Goal: Information Seeking & Learning: Learn about a topic

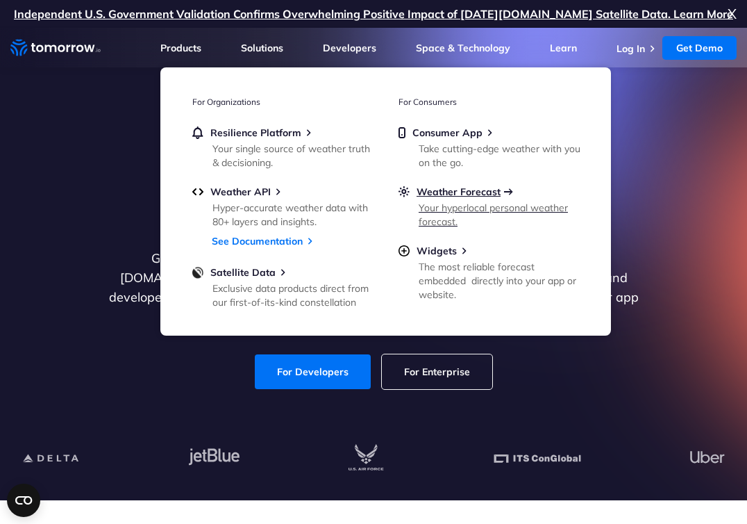
click at [454, 187] on span "Weather Forecast" at bounding box center [459, 191] width 84 height 12
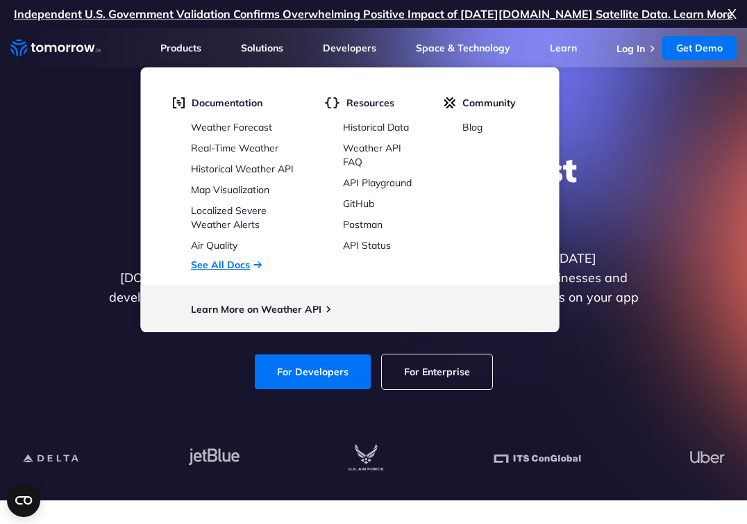
click at [226, 262] on link "See All Docs" at bounding box center [220, 264] width 59 height 12
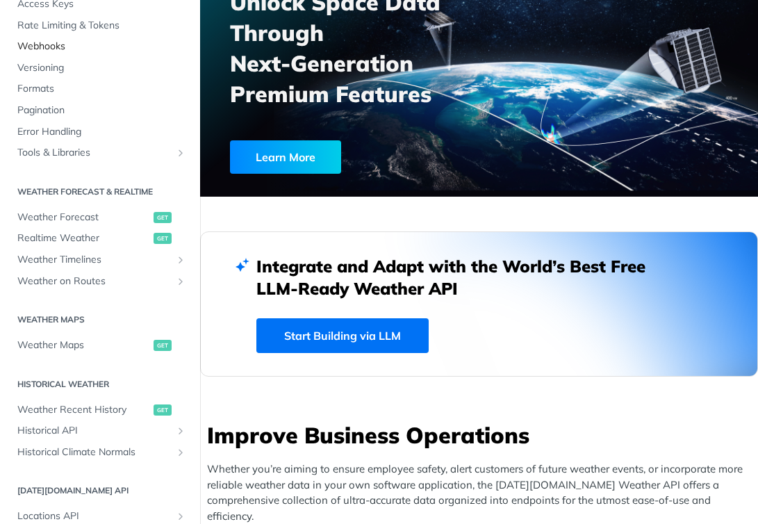
scroll to position [123, 0]
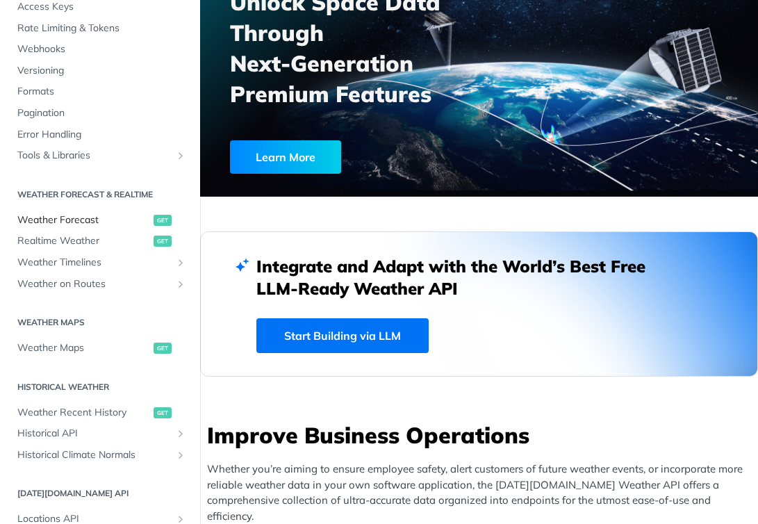
click at [69, 214] on span "Weather Forecast" at bounding box center [83, 220] width 133 height 14
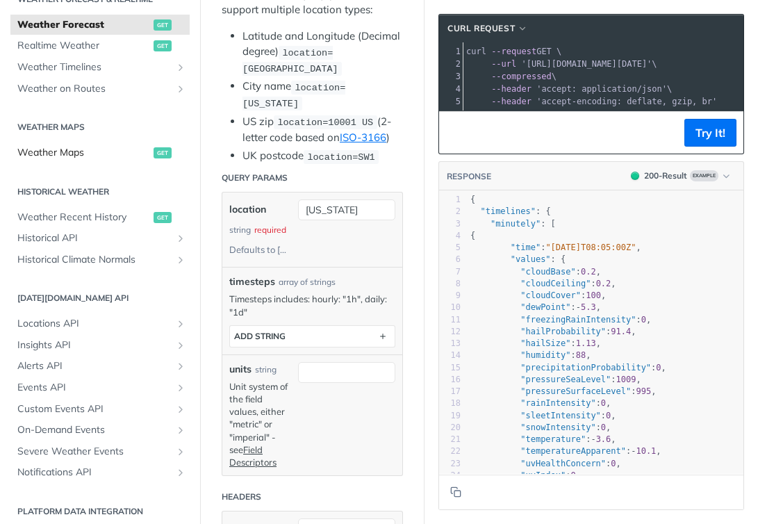
scroll to position [317, 0]
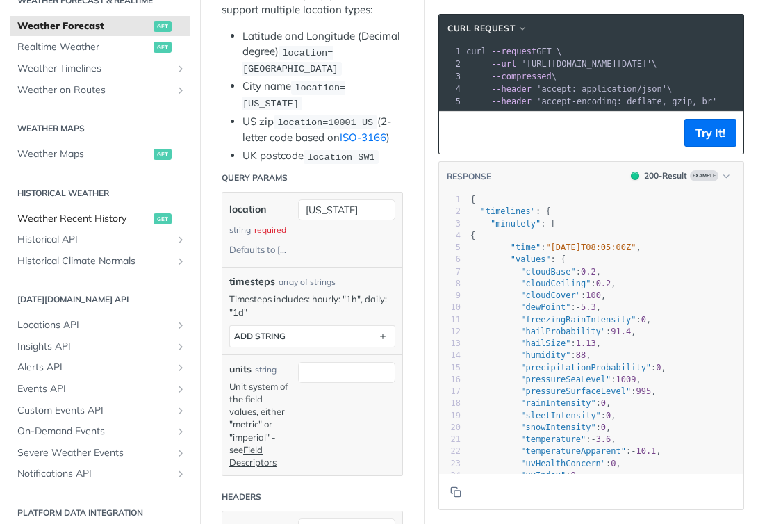
click at [79, 219] on span "Weather Recent History" at bounding box center [83, 219] width 133 height 14
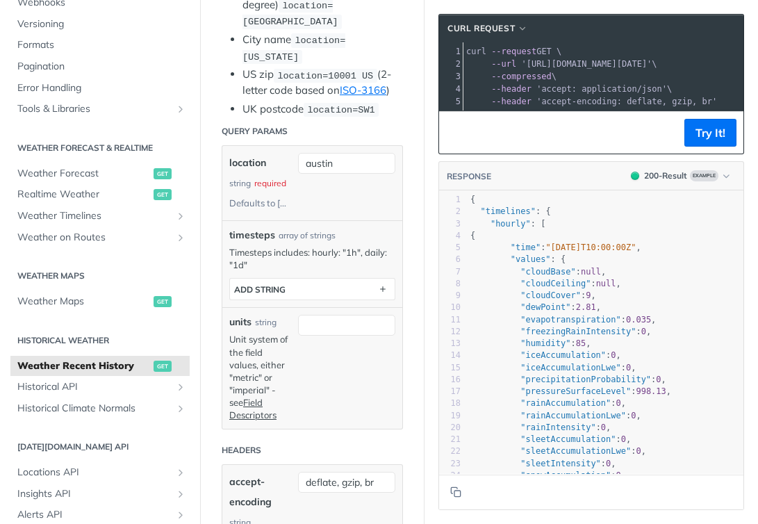
scroll to position [153, 0]
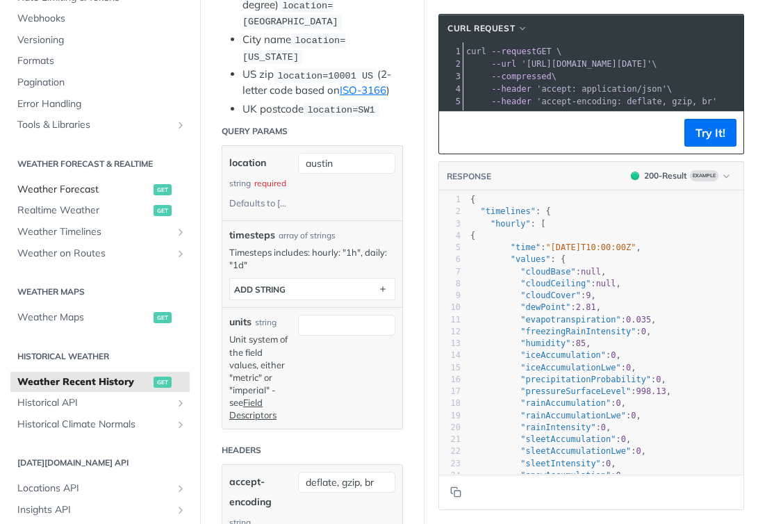
click at [85, 190] on span "Weather Forecast" at bounding box center [83, 190] width 133 height 14
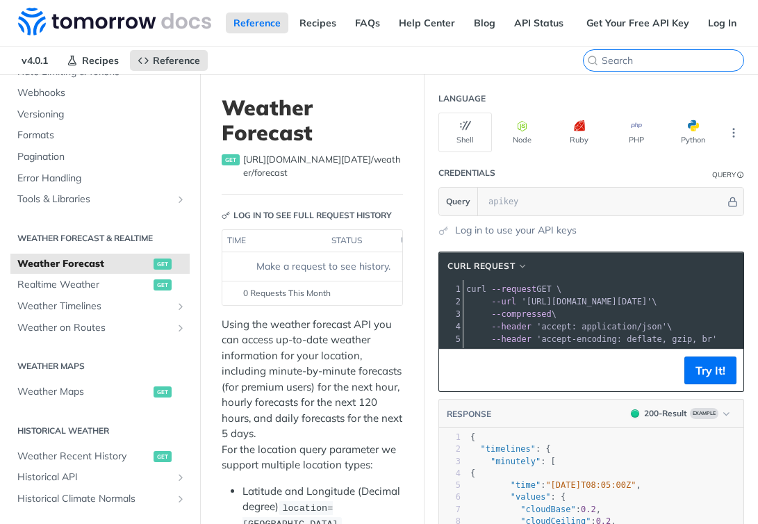
click at [672, 54] on input "search" at bounding box center [672, 60] width 142 height 12
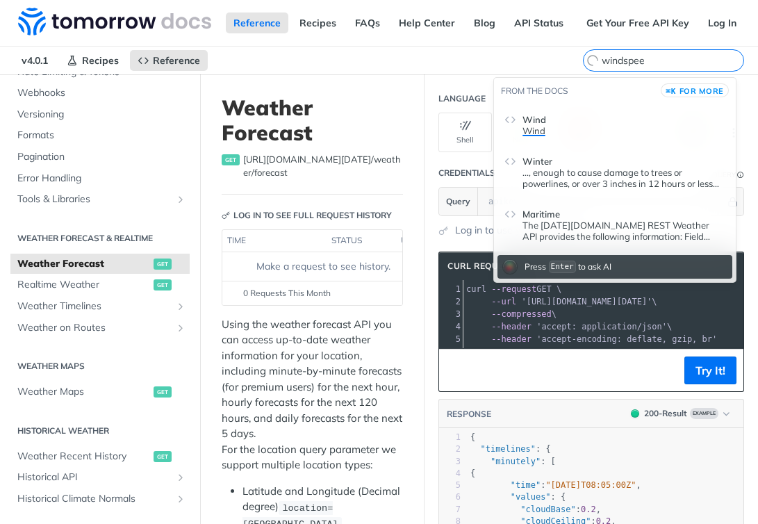
type input "windspeed"
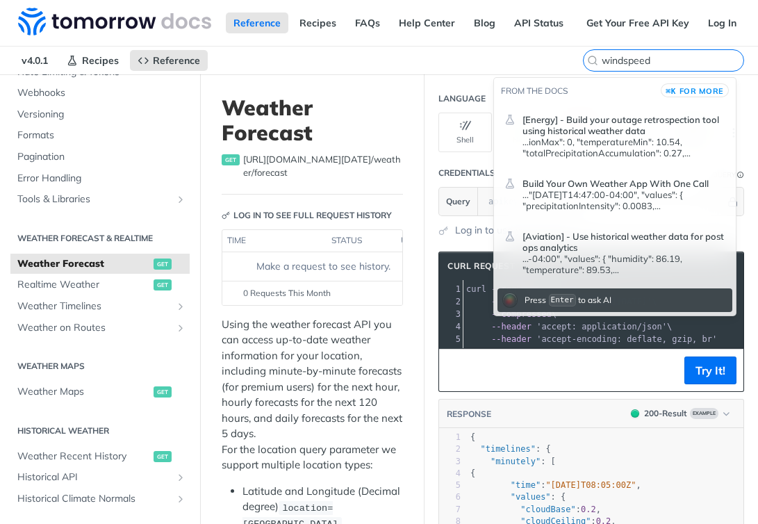
click at [668, 60] on input "windspeed" at bounding box center [672, 60] width 142 height 12
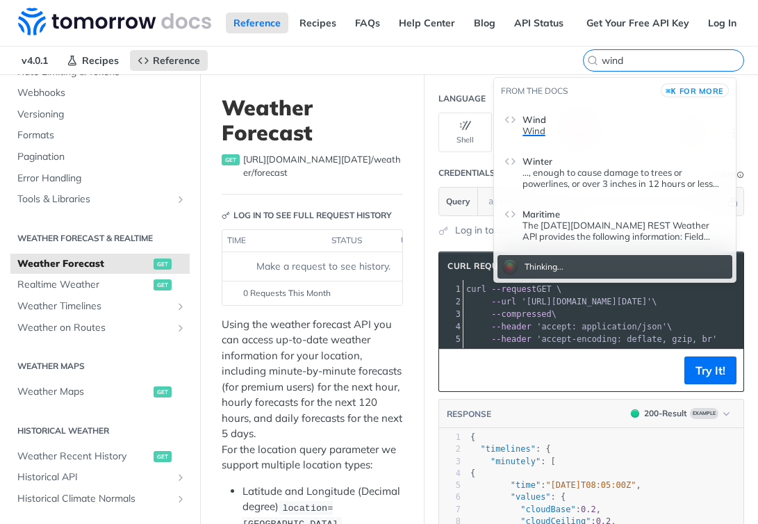
type input "wind"
click at [537, 119] on span "Wind" at bounding box center [534, 119] width 24 height 11
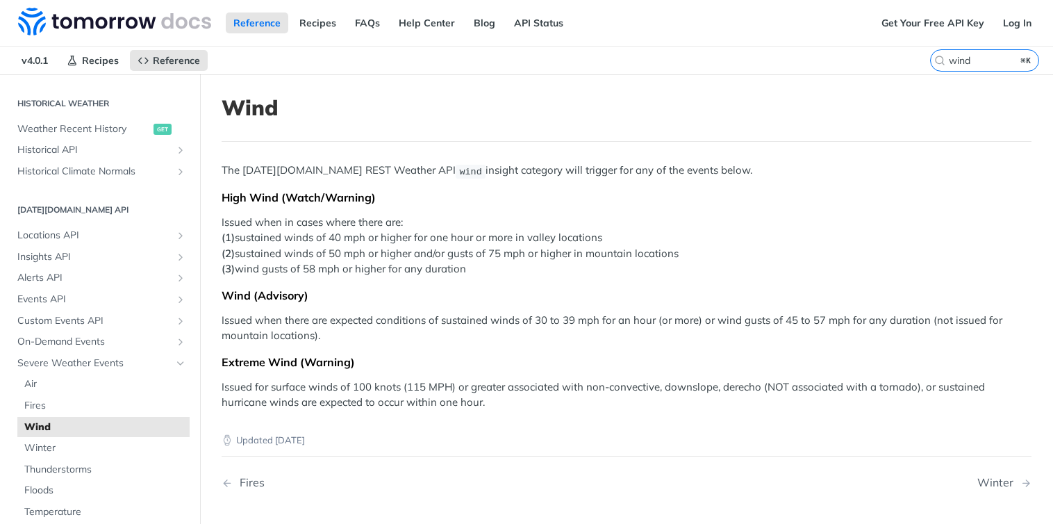
scroll to position [335, 0]
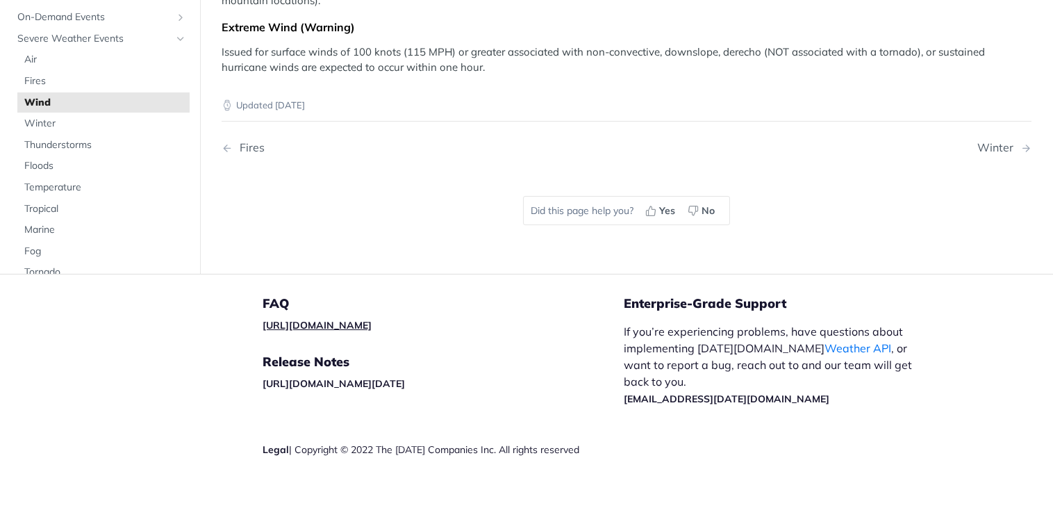
click at [372, 326] on link "[URL][DOMAIN_NAME]" at bounding box center [316, 325] width 109 height 12
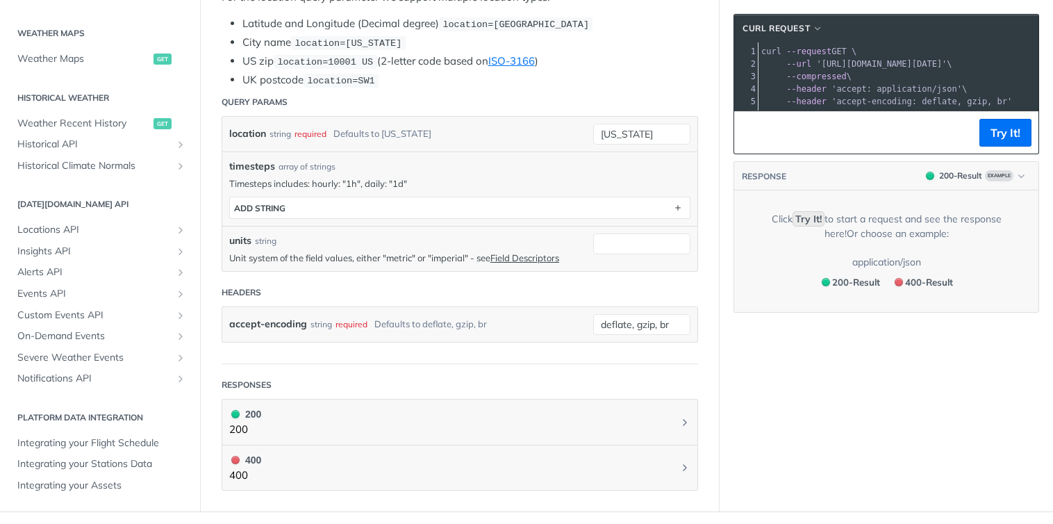
scroll to position [399, 0]
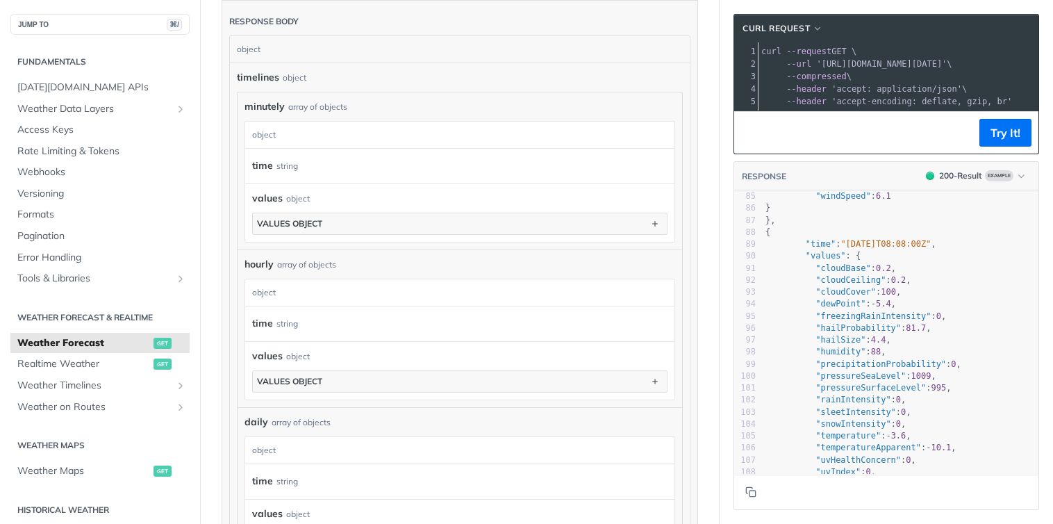
scroll to position [1506, 0]
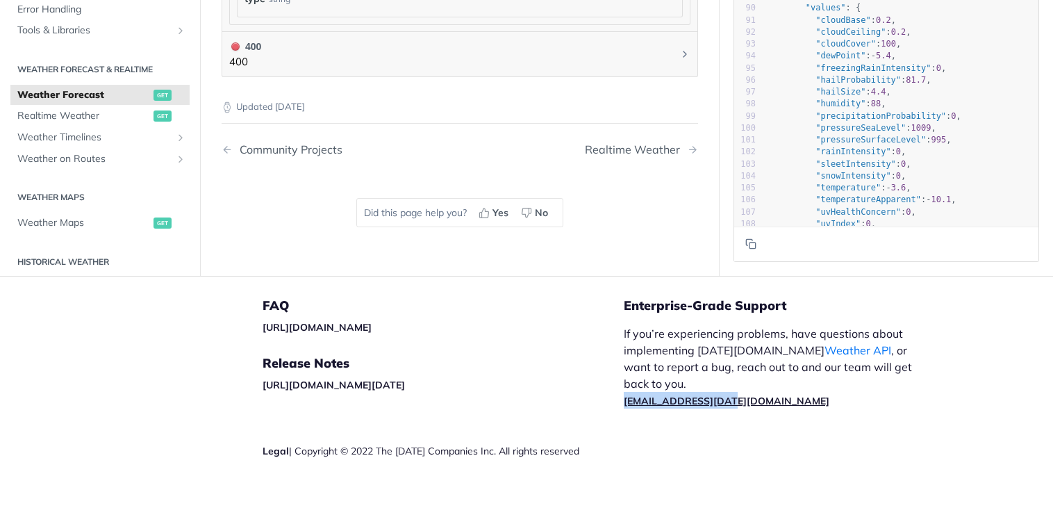
drag, startPoint x: 728, startPoint y: 381, endPoint x: 619, endPoint y: 385, distance: 108.4
click at [624, 385] on p "If you’re experiencing problems, have questions about implementing Tomorrow.io …" at bounding box center [775, 366] width 303 height 83
copy link "[EMAIL_ADDRESS][DATE][DOMAIN_NAME]"
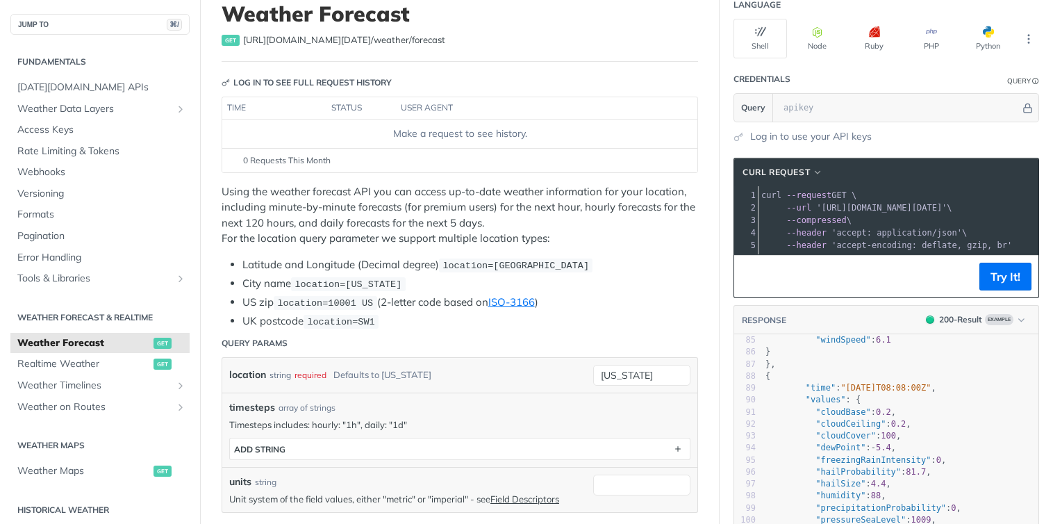
scroll to position [0, 0]
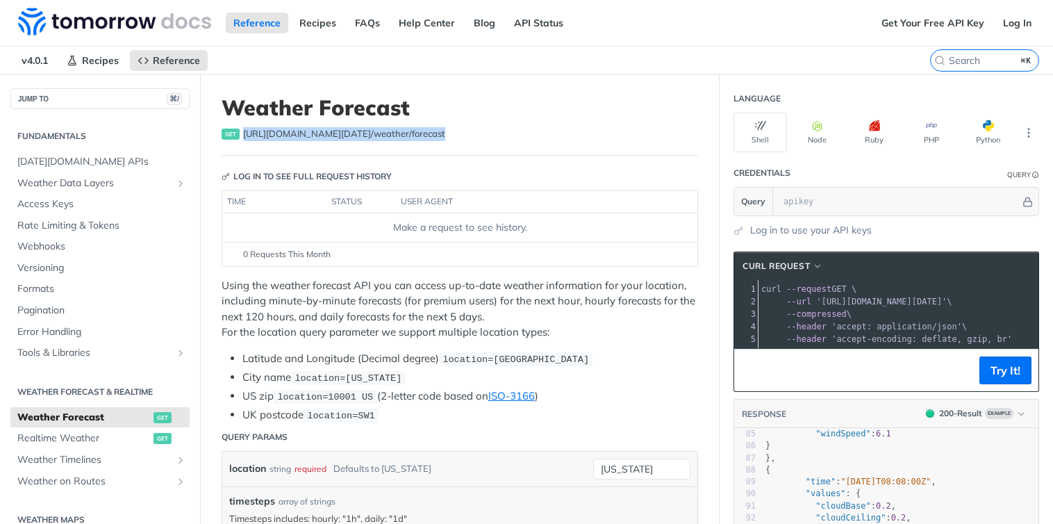
drag, startPoint x: 433, startPoint y: 137, endPoint x: 243, endPoint y: 138, distance: 189.6
click at [242, 138] on div "get https://api.tomorrow.io/v4 /weather/forecast" at bounding box center [460, 134] width 476 height 14
copy span "https://api.tomorrow.io/v4 /weather/forecast"
click at [153, 35] on link at bounding box center [114, 22] width 201 height 39
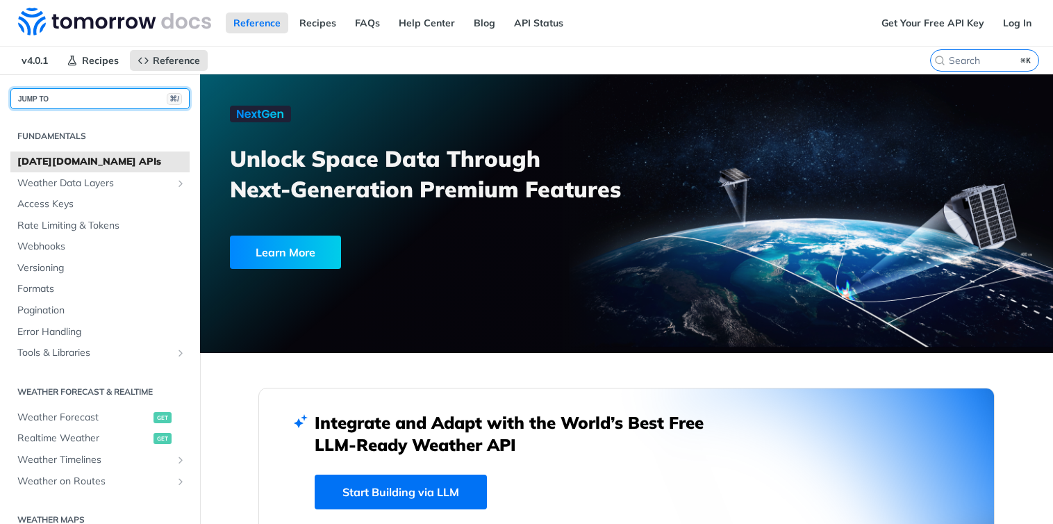
click at [54, 99] on button "JUMP TO ⌘/" at bounding box center [99, 98] width 179 height 21
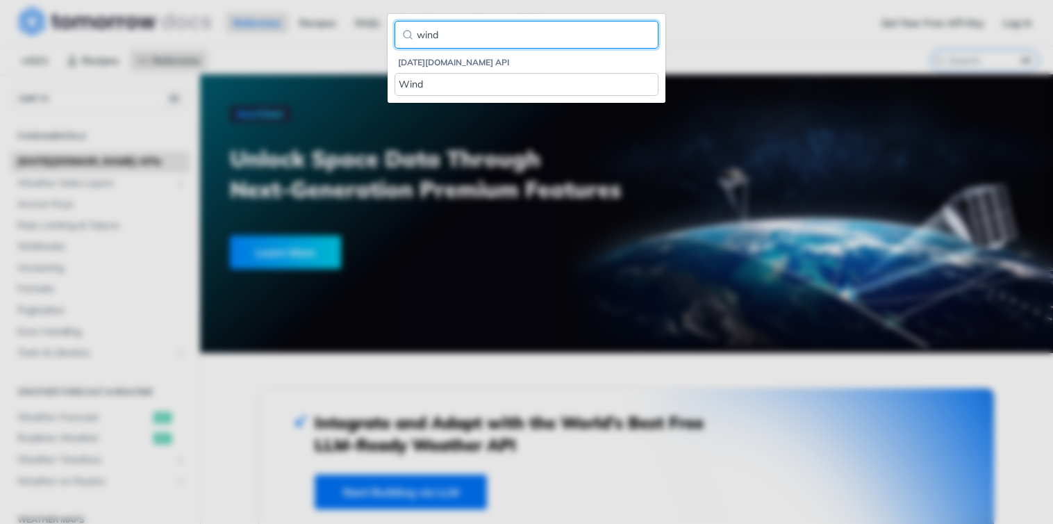
type input "wind"
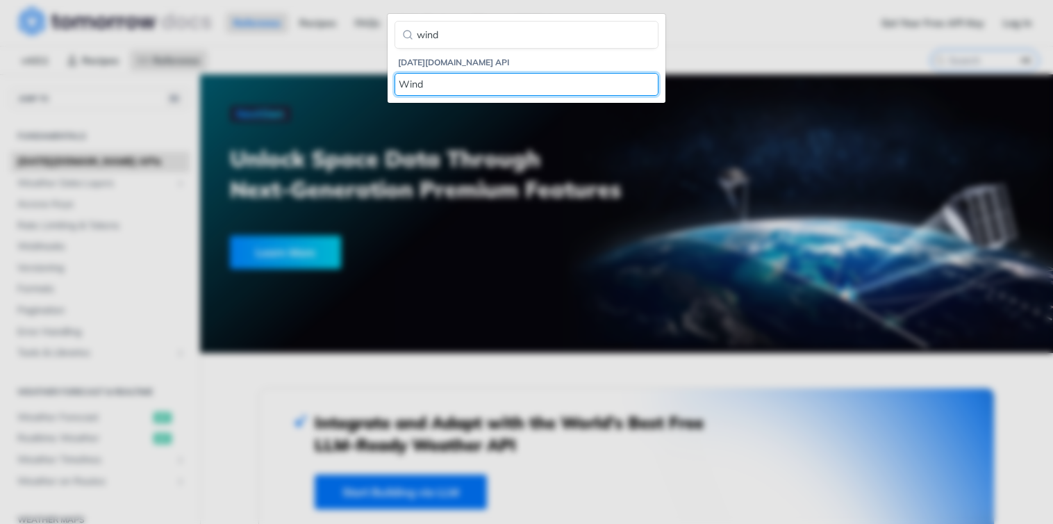
click at [444, 89] on div "Wind" at bounding box center [527, 84] width 256 height 15
